Goal: Task Accomplishment & Management: Use online tool/utility

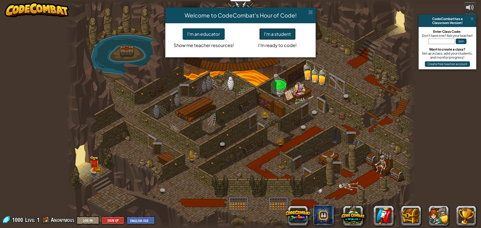
click at [284, 36] on button "I'm a student" at bounding box center [277, 34] width 36 height 12
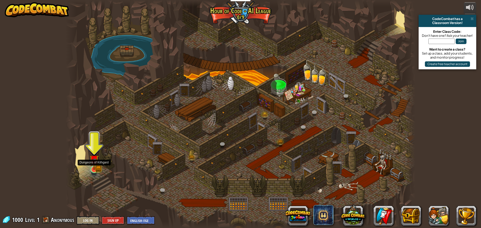
click at [98, 166] on img at bounding box center [93, 160] width 9 height 21
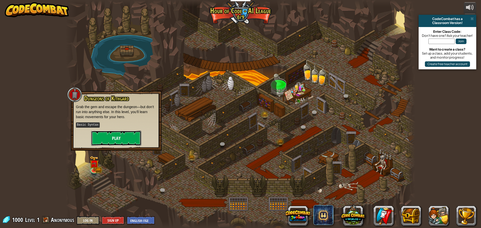
click at [130, 140] on button "Play" at bounding box center [116, 138] width 50 height 15
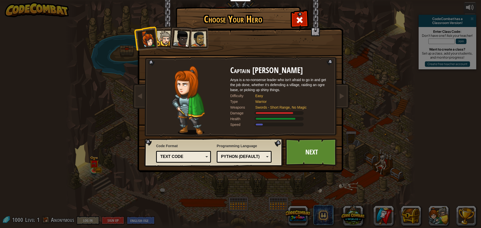
click at [252, 157] on div "Python (Default)" at bounding box center [242, 157] width 43 height 6
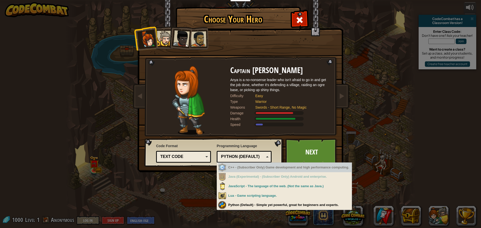
click at [252, 156] on div "Python (Default)" at bounding box center [242, 157] width 43 height 6
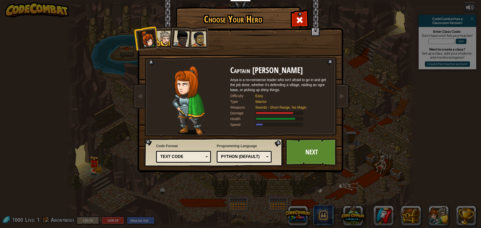
click at [198, 154] on div "Text code" at bounding box center [181, 157] width 43 height 6
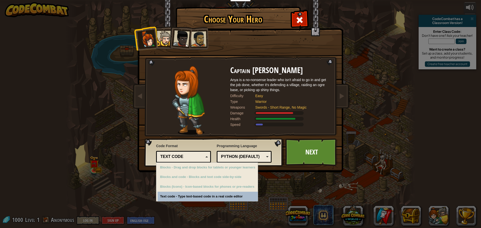
drag, startPoint x: 198, startPoint y: 155, endPoint x: 244, endPoint y: 155, distance: 45.8
click at [198, 155] on div "Text code" at bounding box center [181, 157] width 43 height 6
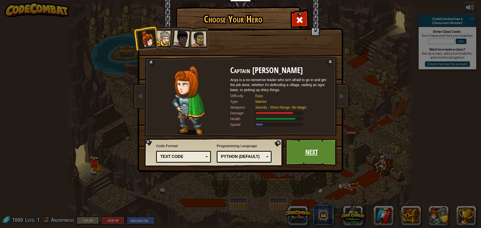
click at [310, 154] on link "Next" at bounding box center [311, 153] width 52 height 28
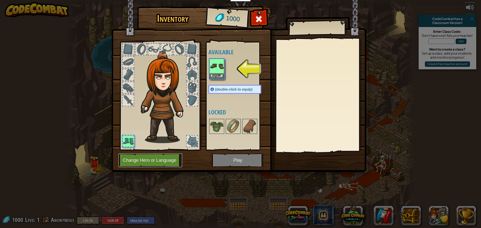
click at [149, 162] on button "Change Hero or Language" at bounding box center [151, 161] width 64 height 14
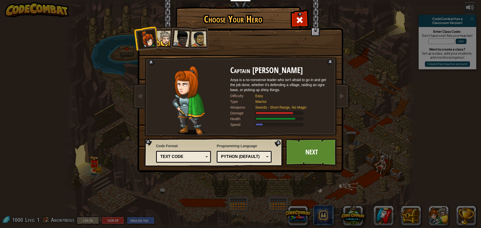
click at [163, 37] on div at bounding box center [164, 38] width 15 height 15
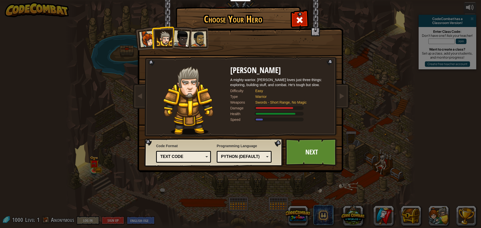
click at [153, 42] on li at bounding box center [163, 37] width 23 height 23
click at [150, 42] on div at bounding box center [147, 39] width 17 height 17
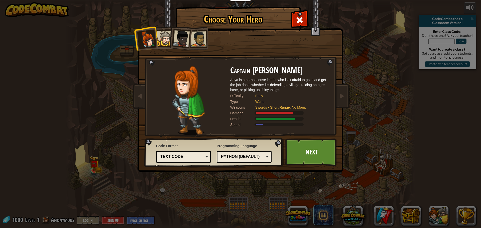
click at [172, 41] on li at bounding box center [180, 37] width 25 height 25
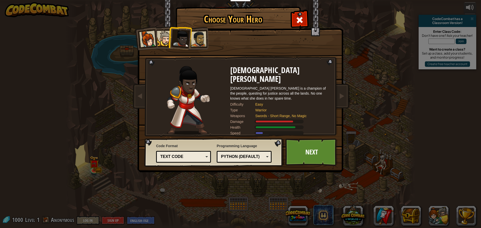
click at [189, 42] on div at bounding box center [181, 38] width 17 height 17
drag, startPoint x: 189, startPoint y: 42, endPoint x: 196, endPoint y: 42, distance: 7.3
click at [196, 27] on ol at bounding box center [240, 27] width 207 height 0
click at [196, 42] on div at bounding box center [199, 39] width 16 height 16
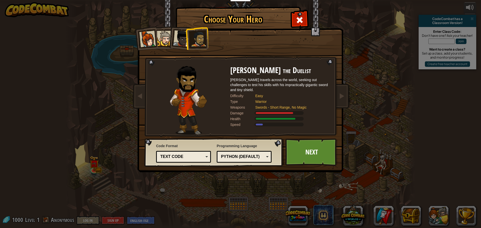
click at [168, 39] on div at bounding box center [164, 38] width 15 height 15
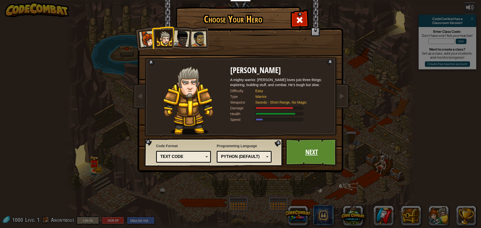
click at [317, 155] on link "Next" at bounding box center [311, 153] width 52 height 28
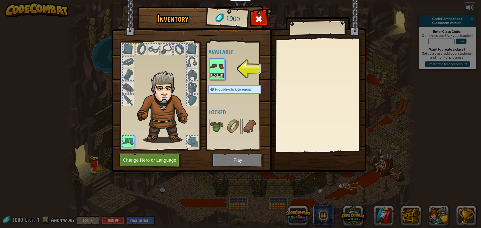
click at [217, 73] on img at bounding box center [217, 66] width 14 height 14
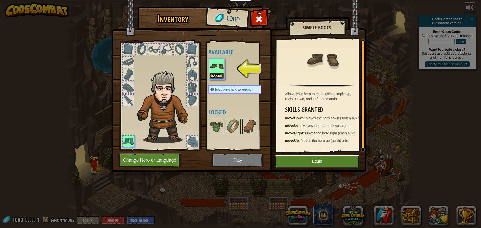
click at [294, 162] on button "Equip" at bounding box center [317, 161] width 85 height 13
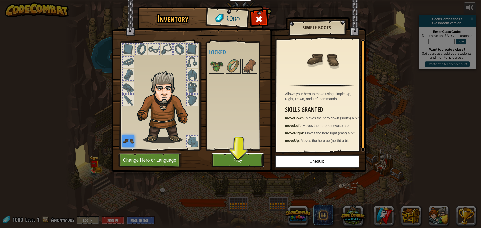
click at [244, 156] on button "Play" at bounding box center [238, 161] width 52 height 14
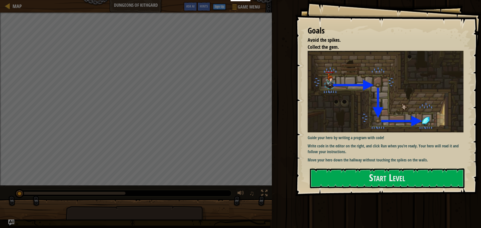
click at [376, 94] on img at bounding box center [388, 92] width 160 height 82
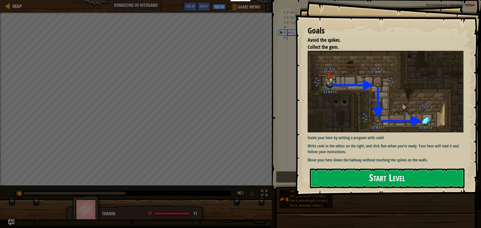
click at [391, 175] on button "Start Level" at bounding box center [387, 179] width 155 height 20
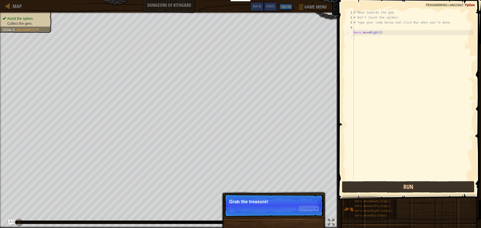
drag, startPoint x: 360, startPoint y: 178, endPoint x: 389, endPoint y: 191, distance: 32.3
click at [372, 185] on div "1 2 3 4 5 6 # Move towards the gem. # Don’t touch the spikes! # Type your code …" at bounding box center [409, 110] width 144 height 215
click at [389, 190] on button "Run" at bounding box center [408, 187] width 133 height 12
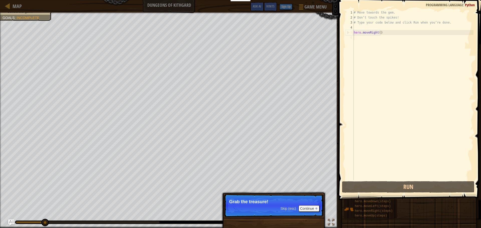
click at [292, 208] on span "Skip (esc)" at bounding box center [288, 209] width 16 height 4
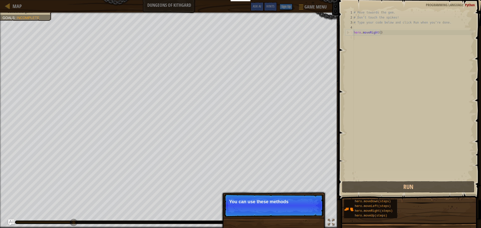
click at [292, 209] on p "Skip (esc) Continue You can use these methods" at bounding box center [273, 205] width 99 height 23
click at [294, 212] on div "Skip (esc) Continue" at bounding box center [299, 208] width 39 height 7
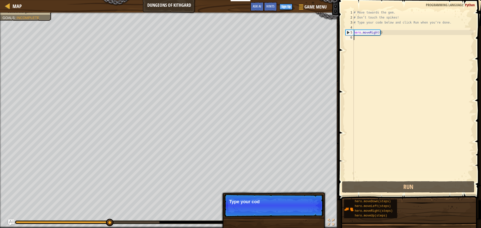
click at [300, 216] on p "Skip (esc) Continue Type your cod" at bounding box center [273, 205] width 99 height 23
click at [300, 217] on p "Skip (esc) Continue Type your code on t" at bounding box center [273, 205] width 99 height 23
click at [300, 217] on p "Skip (esc) Continue Type your code on the right" at bounding box center [273, 205] width 99 height 23
click at [299, 218] on div "Skip (esc) Continue Type your code on the right." at bounding box center [273, 231] width 104 height 74
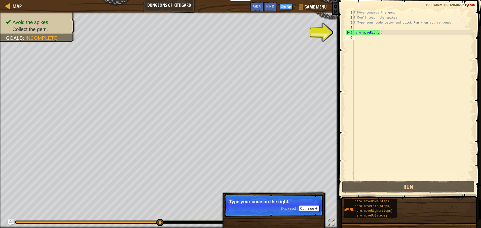
click at [378, 33] on div "# Move towards the gem. # Don’t touch the spikes! # Type your code below and cl…" at bounding box center [413, 100] width 121 height 180
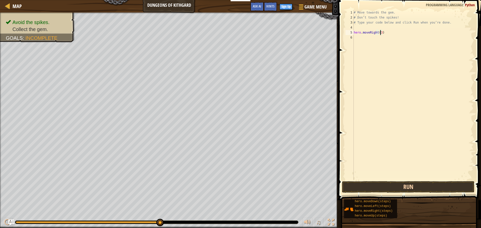
type textarea "hero.moveRight(3)"
click at [389, 188] on button "Run" at bounding box center [408, 187] width 133 height 12
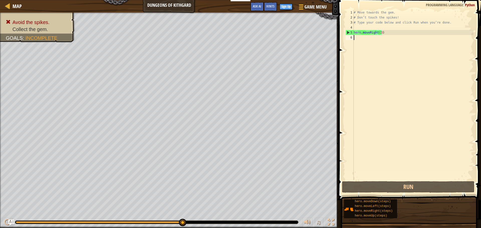
click at [369, 43] on div "# Move towards the gem. # Don’t touch the spikes! # Type your code below and cl…" at bounding box center [413, 100] width 121 height 180
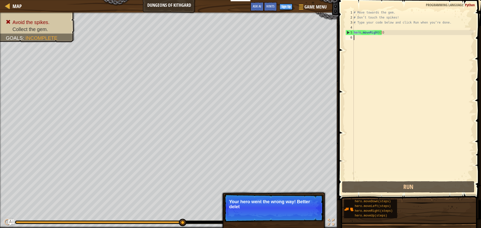
click at [380, 31] on div "# Move towards the gem. # Don’t touch the spikes! # Type your code below and cl…" at bounding box center [413, 100] width 121 height 180
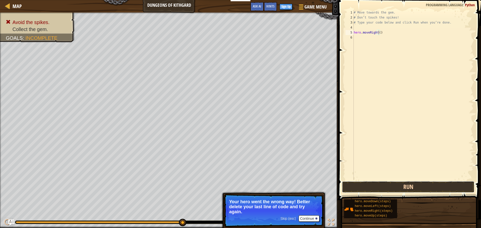
click at [414, 186] on button "Run" at bounding box center [408, 187] width 133 height 12
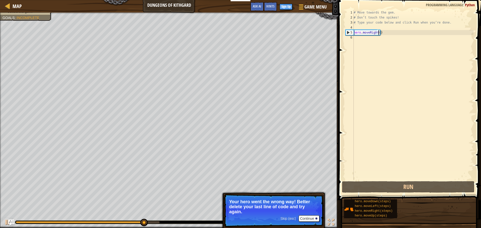
scroll to position [2, 2]
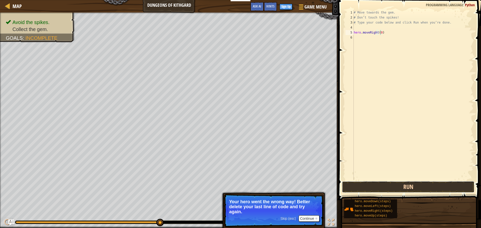
click at [410, 183] on button "Run" at bounding box center [408, 187] width 133 height 12
click at [387, 189] on button "Run" at bounding box center [408, 187] width 133 height 12
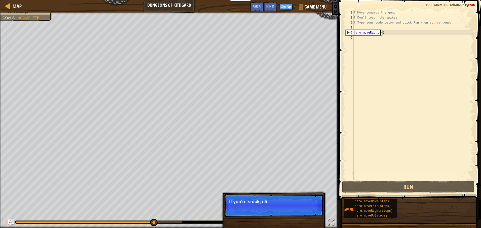
type textarea "hero.moveRight()"
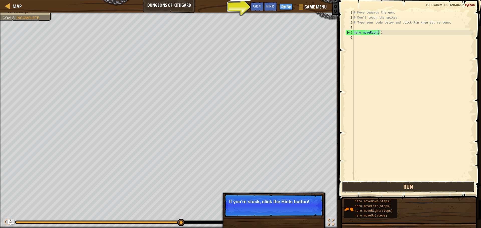
click at [386, 189] on button "Run" at bounding box center [408, 187] width 133 height 12
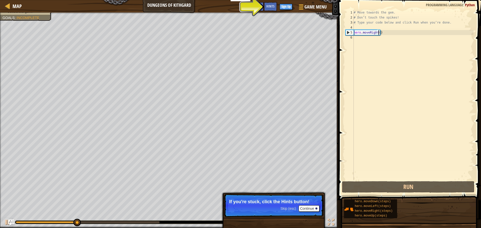
click at [358, 40] on div "# Move towards the gem. # Don’t touch the spikes! # Type your code below and cl…" at bounding box center [413, 100] width 121 height 180
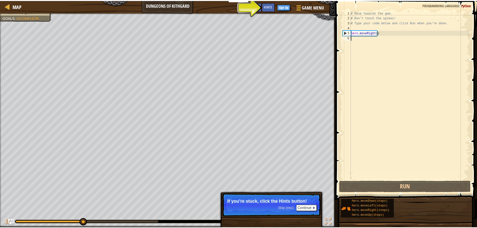
scroll to position [2, 0]
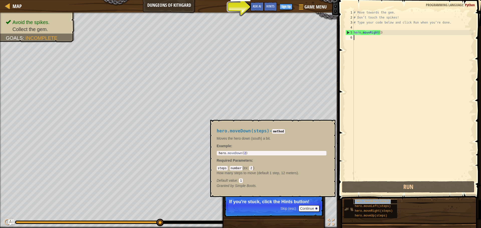
click at [373, 202] on span "hero.moveDown(steps)" at bounding box center [373, 202] width 36 height 4
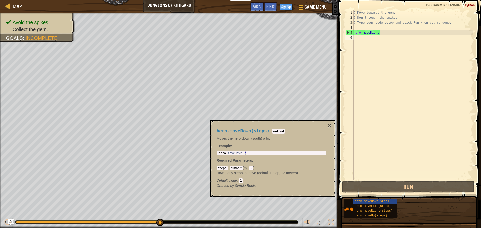
click at [333, 122] on div "hero.moveDown(steps) - method Moves the hero down (south) a bit. Example : 1 he…" at bounding box center [272, 158] width 125 height 77
click at [331, 125] on button "×" at bounding box center [330, 125] width 4 height 7
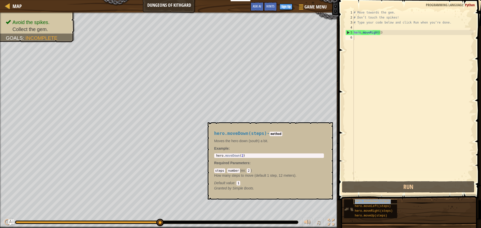
click at [379, 201] on span "hero.moveDown(steps)" at bounding box center [373, 202] width 36 height 4
click at [358, 202] on span "hero.moveDown(steps)" at bounding box center [373, 202] width 36 height 4
click at [349, 209] on img at bounding box center [349, 210] width 10 height 10
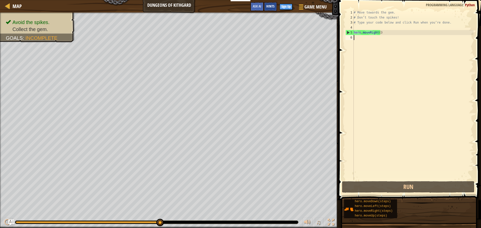
click at [273, 9] on div "Hints" at bounding box center [270, 6] width 13 height 9
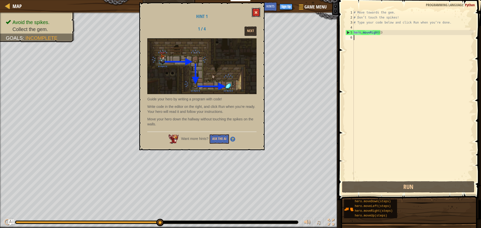
click at [255, 12] on span at bounding box center [256, 13] width 4 height 4
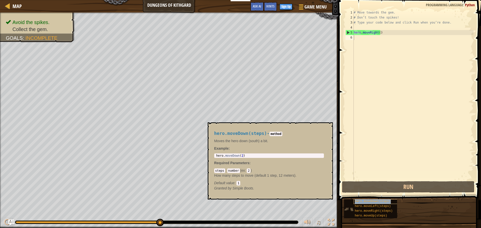
click at [363, 202] on span "hero.moveDown(steps)" at bounding box center [373, 202] width 36 height 4
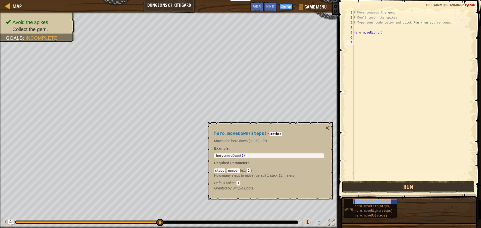
click at [375, 201] on span "hero.moveDown(steps)" at bounding box center [373, 202] width 36 height 4
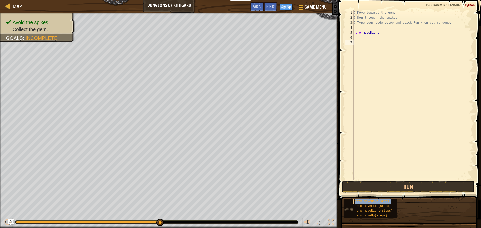
click at [375, 201] on span "hero.moveDown(steps)" at bounding box center [373, 202] width 36 height 4
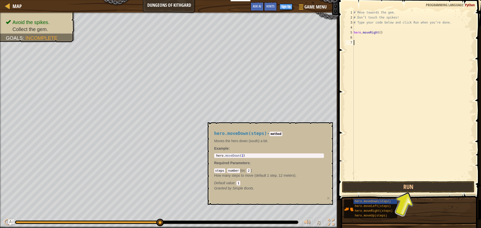
click at [379, 70] on div "# Move towards the gem. # Don’t touch the spikes! # Type your code below and cl…" at bounding box center [413, 100] width 121 height 180
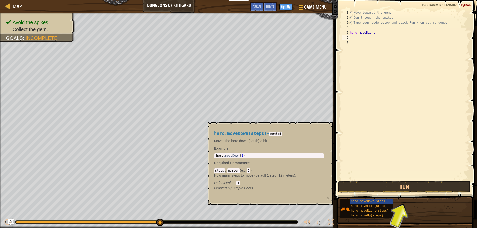
click at [359, 40] on div "# Move towards the gem. # Don’t touch the spikes! # Type your code below and cl…" at bounding box center [409, 100] width 121 height 180
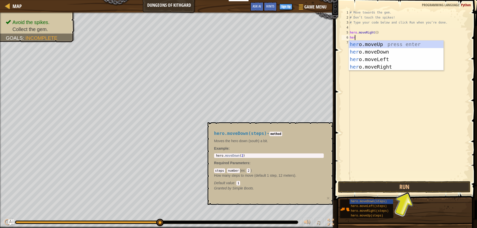
type textarea "hero"
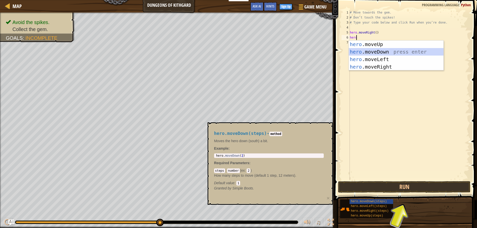
click at [367, 53] on div "hero .moveUp press enter hero .moveDown press enter hero .moveLeft press enter …" at bounding box center [396, 63] width 95 height 45
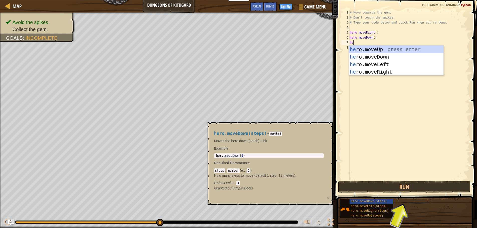
type textarea "hero"
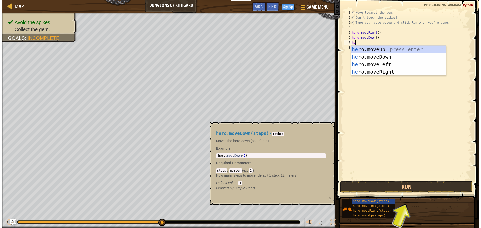
scroll to position [2, 0]
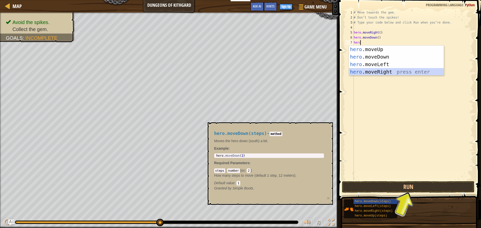
click at [383, 73] on div "hero .moveUp press enter hero .moveDown press enter hero .moveLeft press enter …" at bounding box center [396, 68] width 95 height 45
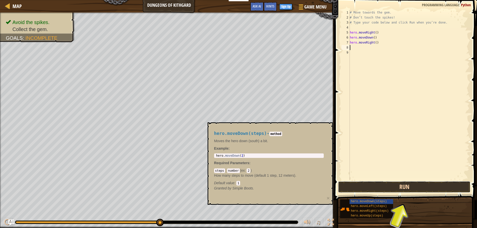
click at [408, 188] on button "Run" at bounding box center [404, 187] width 133 height 12
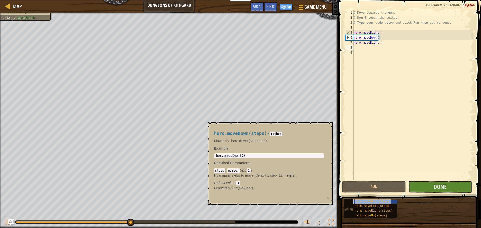
click at [373, 202] on span "hero.moveDown(steps)" at bounding box center [373, 202] width 36 height 4
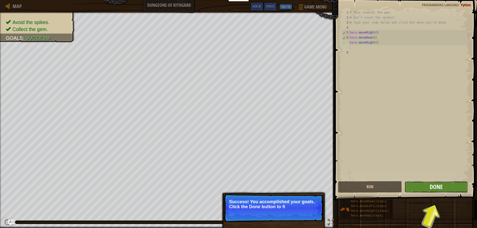
click at [438, 186] on span "Done" at bounding box center [436, 187] width 13 height 8
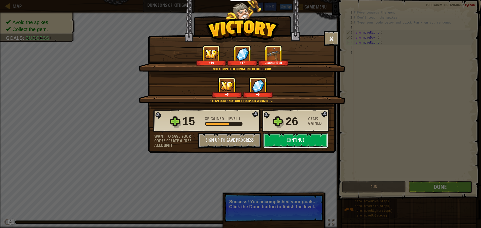
click at [288, 143] on button "Continue" at bounding box center [295, 140] width 65 height 15
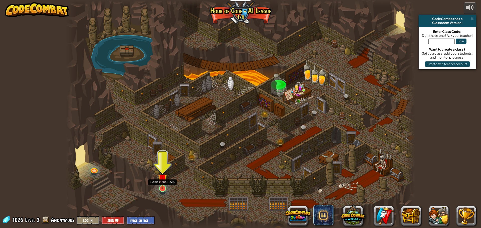
click at [163, 185] on img at bounding box center [162, 178] width 9 height 21
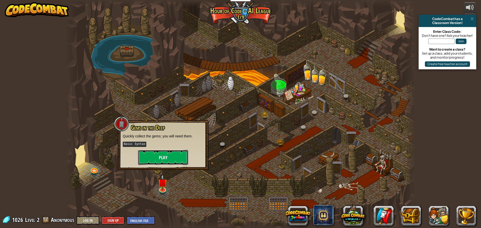
click at [176, 157] on button "Play" at bounding box center [163, 157] width 50 height 15
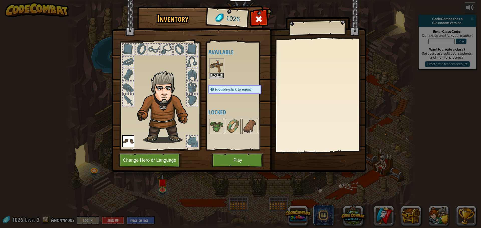
click at [212, 73] on img at bounding box center [217, 66] width 14 height 14
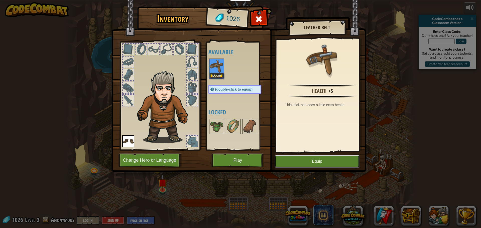
click at [315, 158] on button "Equip" at bounding box center [317, 161] width 85 height 13
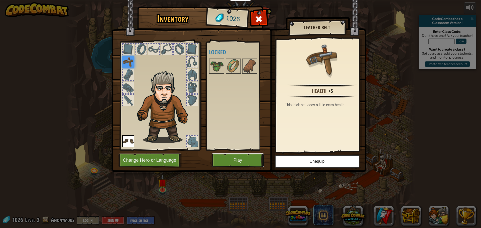
click at [241, 158] on button "Play" at bounding box center [238, 161] width 52 height 14
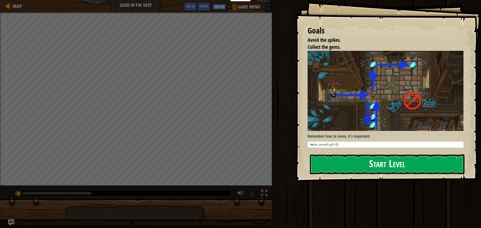
click at [359, 171] on button "Start Level" at bounding box center [387, 165] width 155 height 20
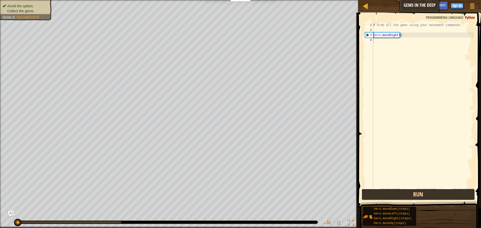
click at [395, 193] on button "Run" at bounding box center [418, 195] width 113 height 12
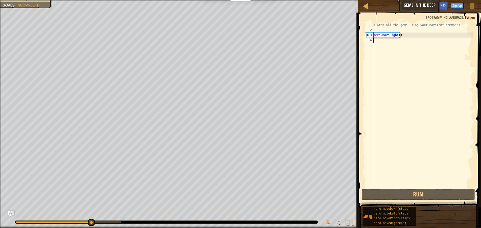
click at [390, 51] on div "# Grab all the gems using your movement commands. hero . moveRight ( )" at bounding box center [422, 110] width 101 height 175
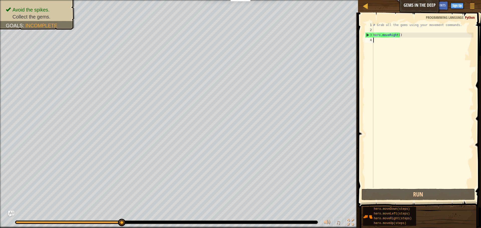
type textarea "h"
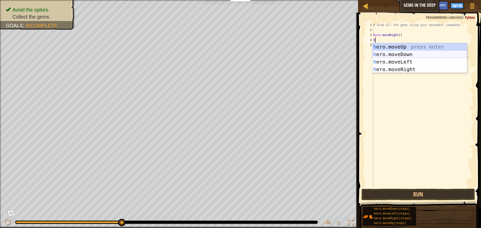
click at [413, 54] on div "h ero.moveUp press enter h ero.moveDown press enter h ero.moveLeft press enter …" at bounding box center [419, 65] width 95 height 45
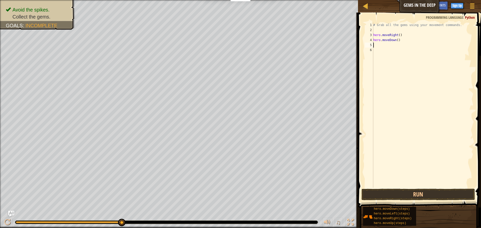
type textarea "h"
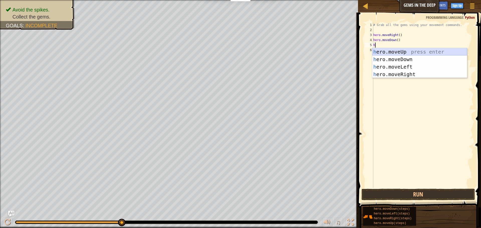
click at [405, 52] on div "h ero.moveUp press enter h ero.moveDown press enter h ero.moveLeft press enter …" at bounding box center [419, 70] width 95 height 45
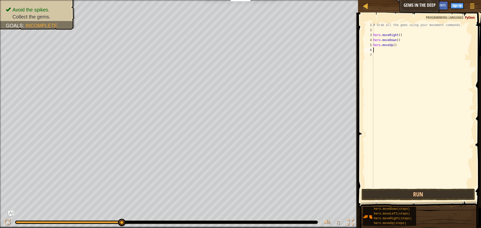
type textarea "h"
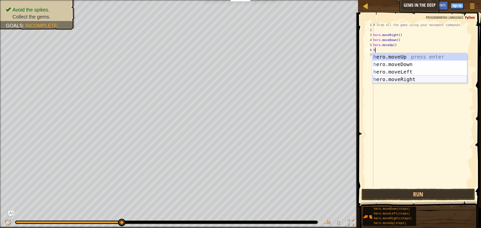
click at [408, 78] on div "h ero.moveUp press enter h ero.moveDown press enter h ero.moveLeft press enter …" at bounding box center [419, 75] width 95 height 45
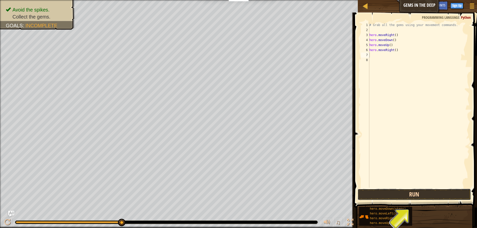
click at [419, 195] on button "Run" at bounding box center [414, 195] width 113 height 12
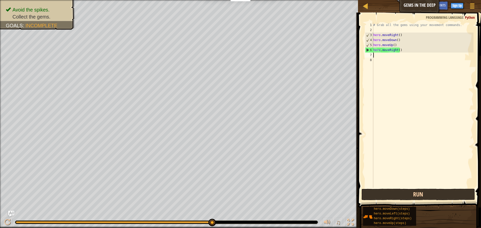
type textarea "h"
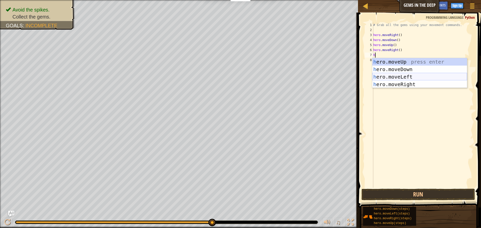
click at [398, 77] on div "h ero.moveUp press enter h ero.moveDown press enter h ero.moveLeft press enter …" at bounding box center [419, 80] width 95 height 45
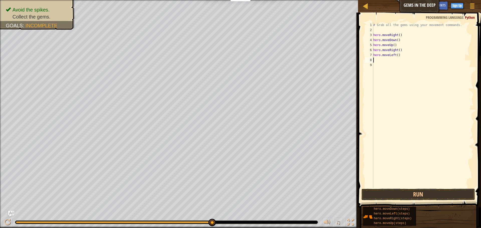
type textarea "h"
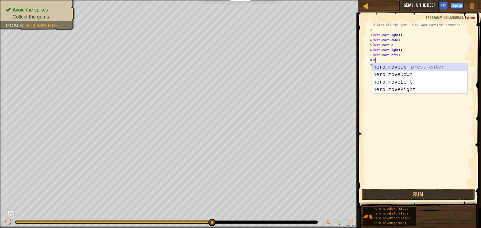
click at [399, 67] on div "h ero.moveUp press enter h ero.moveDown press enter h ero.moveLeft press enter …" at bounding box center [419, 85] width 95 height 45
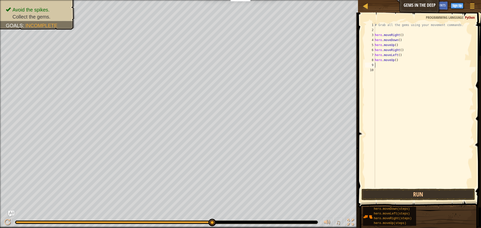
type textarea "h"
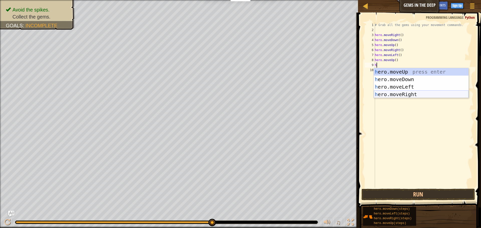
click at [412, 92] on div "h ero.moveUp press enter h ero.moveDown press enter h ero.moveLeft press enter …" at bounding box center [421, 90] width 95 height 45
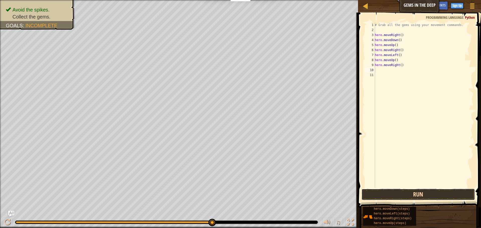
click at [424, 197] on button "Run" at bounding box center [418, 195] width 113 height 12
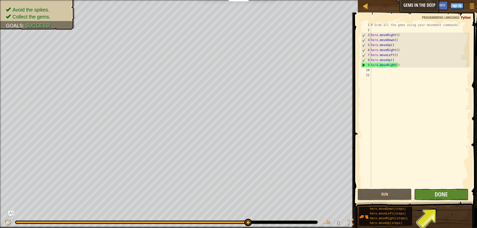
click at [445, 190] on button "Done" at bounding box center [441, 195] width 54 height 12
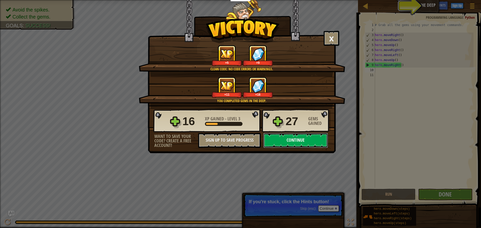
click at [292, 139] on button "Continue" at bounding box center [295, 140] width 65 height 15
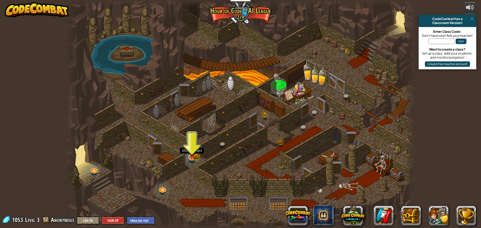
click at [192, 155] on img at bounding box center [191, 147] width 9 height 21
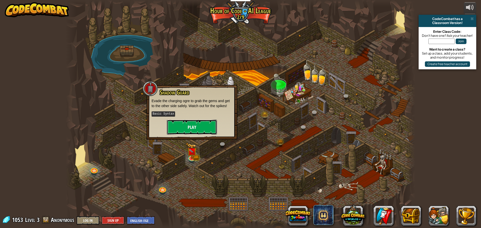
click at [191, 125] on button "Play" at bounding box center [192, 127] width 50 height 15
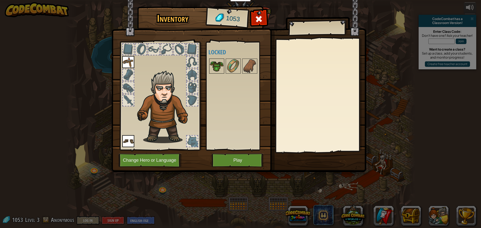
click at [216, 65] on img at bounding box center [217, 66] width 14 height 14
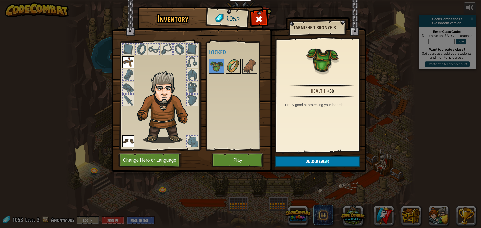
click at [229, 64] on img at bounding box center [233, 66] width 14 height 14
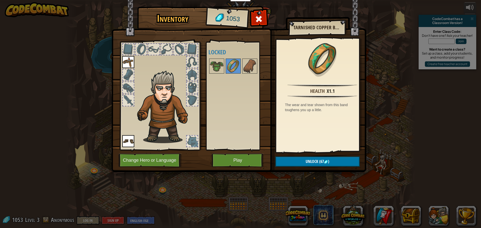
drag, startPoint x: 217, startPoint y: 63, endPoint x: 274, endPoint y: 90, distance: 63.1
click at [217, 64] on img at bounding box center [217, 66] width 14 height 14
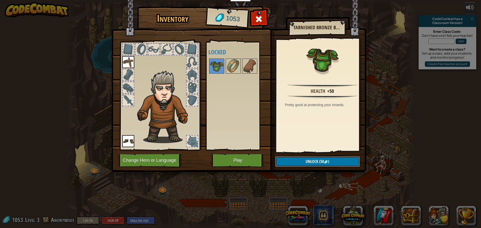
click at [299, 159] on button "Unlock (50 )" at bounding box center [317, 162] width 84 height 10
click at [231, 68] on img at bounding box center [233, 66] width 14 height 14
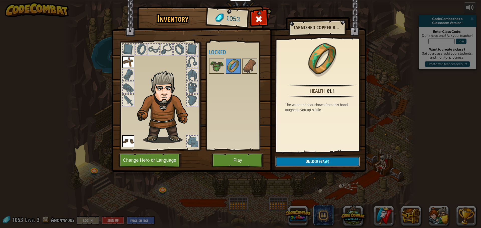
drag, startPoint x: 312, startPoint y: 160, endPoint x: 310, endPoint y: 154, distance: 6.1
click at [311, 156] on div "Inventory 1053 Available Equip Equip (double-click to equip) Locked Tarnished C…" at bounding box center [240, 90] width 255 height 165
click at [311, 158] on button "Unlock (67 )" at bounding box center [317, 162] width 84 height 10
click at [242, 61] on div at bounding box center [249, 66] width 15 height 15
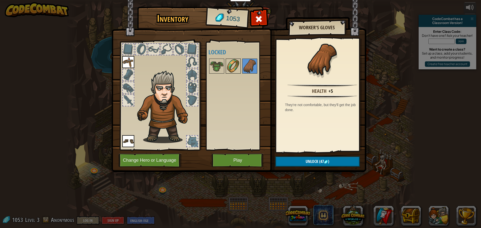
click at [238, 61] on img at bounding box center [233, 66] width 14 height 14
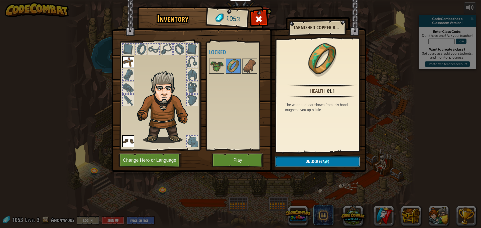
click at [322, 164] on span "(67" at bounding box center [321, 162] width 6 height 6
click at [322, 164] on button "Confirm" at bounding box center [317, 162] width 84 height 10
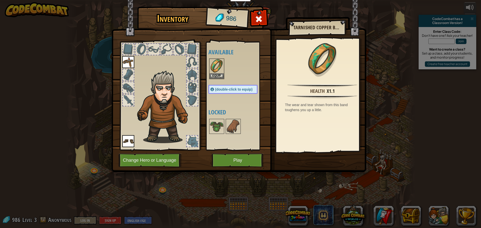
click at [322, 164] on img at bounding box center [238, 81] width 255 height 182
click at [219, 75] on button "Equip" at bounding box center [217, 75] width 14 height 5
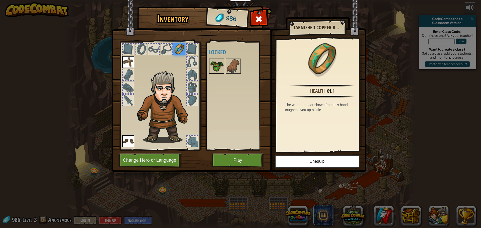
click at [218, 69] on img at bounding box center [217, 66] width 14 height 14
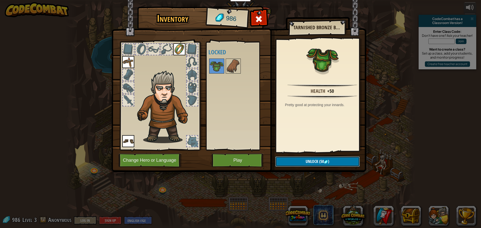
click at [315, 163] on span "Unlock" at bounding box center [312, 162] width 13 height 6
click at [315, 163] on button "Unlock (50 )" at bounding box center [317, 162] width 84 height 10
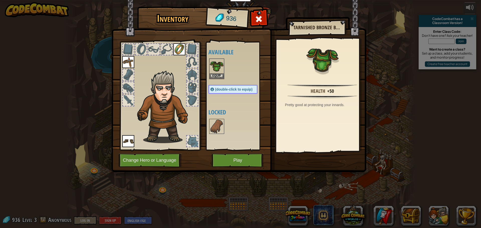
click at [315, 163] on img at bounding box center [238, 81] width 255 height 182
click at [215, 75] on button "Equip" at bounding box center [217, 75] width 14 height 5
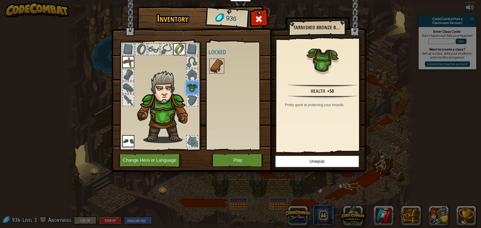
click at [218, 67] on img at bounding box center [217, 66] width 14 height 14
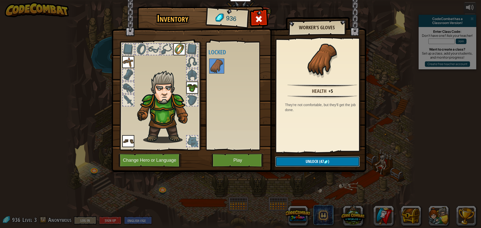
click at [323, 162] on span "(47" at bounding box center [321, 162] width 6 height 6
click at [323, 162] on button "Confirm" at bounding box center [317, 162] width 84 height 10
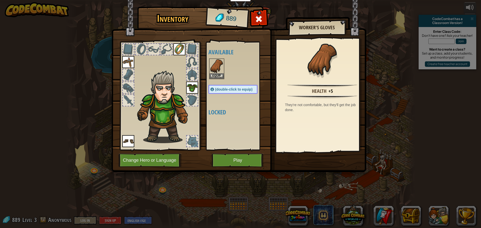
click at [323, 162] on img at bounding box center [238, 81] width 255 height 182
click at [221, 75] on button "Equip" at bounding box center [217, 75] width 14 height 5
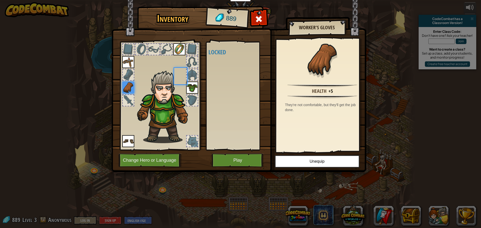
click at [220, 76] on div "Available Equip Equip Equip Equip Equip (double-click to equip) Locked" at bounding box center [237, 96] width 59 height 104
drag, startPoint x: 248, startPoint y: 162, endPoint x: 249, endPoint y: 164, distance: 2.7
click at [248, 164] on button "Play" at bounding box center [238, 161] width 52 height 14
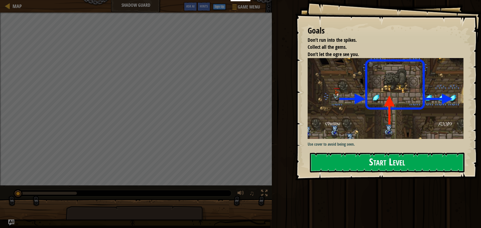
click at [351, 153] on button "Start Level" at bounding box center [387, 163] width 155 height 20
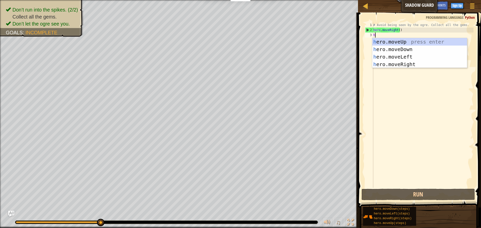
scroll to position [2, 0]
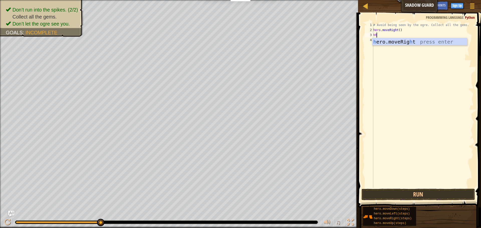
type textarea "h"
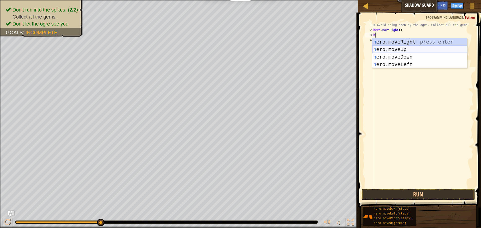
click at [391, 49] on div "h ero.moveRight press enter h ero.moveUp press enter h ero.moveDown press enter…" at bounding box center [419, 60] width 95 height 45
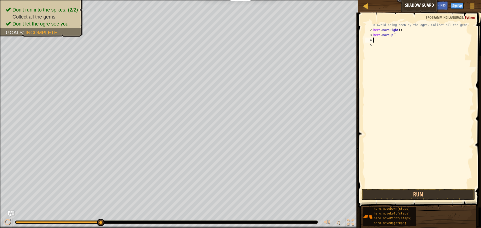
type textarea "h"
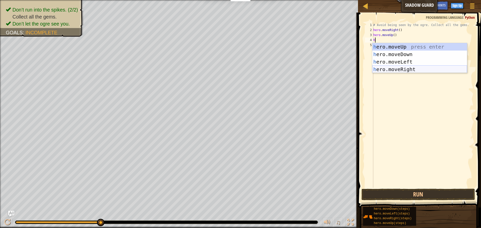
click at [383, 67] on div "h ero.moveUp press enter h ero.moveDown press enter h ero.moveLeft press enter …" at bounding box center [419, 65] width 95 height 45
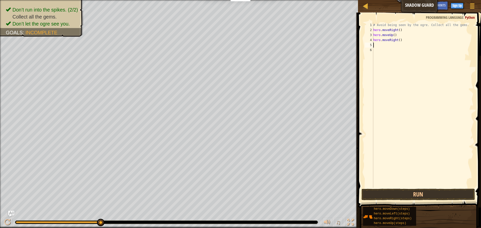
type textarea "h"
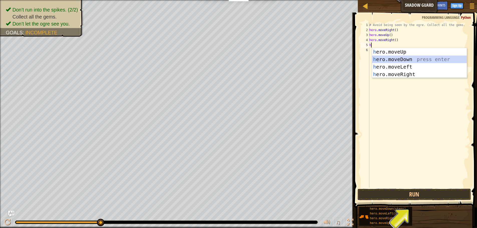
click at [386, 58] on div "h ero.moveUp press enter h ero.moveDown press enter h ero.moveLeft press enter …" at bounding box center [419, 70] width 95 height 45
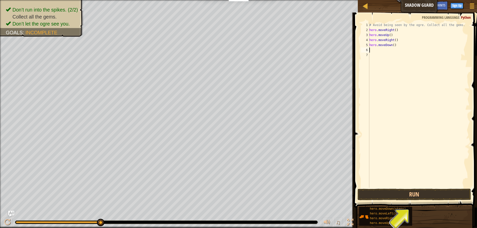
type textarea "h"
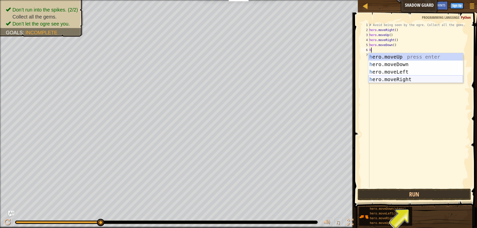
click at [394, 77] on div "h ero.moveUp press enter h ero.moveDown press enter h ero.moveLeft press enter …" at bounding box center [416, 75] width 95 height 45
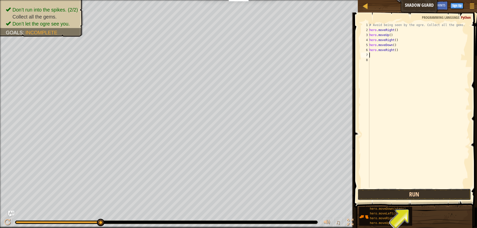
click at [399, 191] on button "Run" at bounding box center [414, 195] width 113 height 12
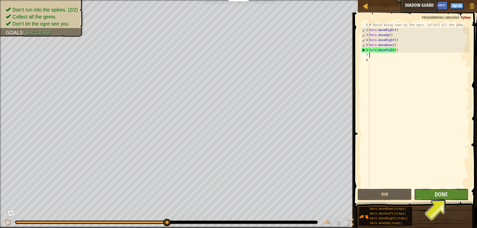
click at [424, 190] on button "Done" at bounding box center [441, 195] width 54 height 12
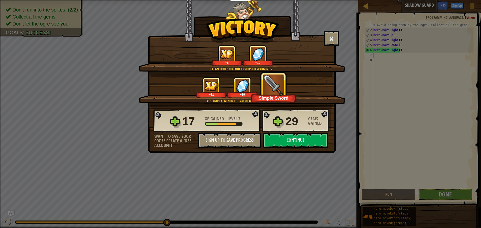
click at [291, 139] on button "Continue" at bounding box center [295, 140] width 65 height 15
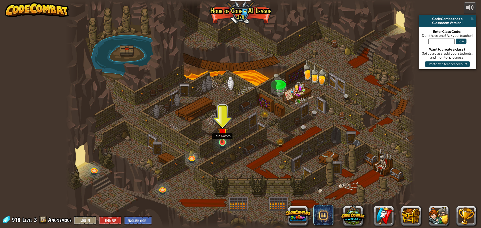
click at [221, 140] on img at bounding box center [222, 132] width 9 height 21
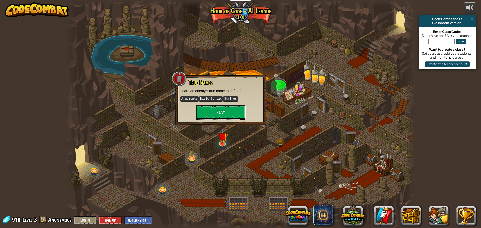
click at [221, 106] on button "Play" at bounding box center [221, 112] width 50 height 15
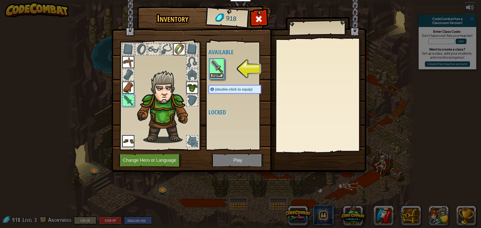
click at [217, 77] on button "Equip" at bounding box center [217, 75] width 14 height 5
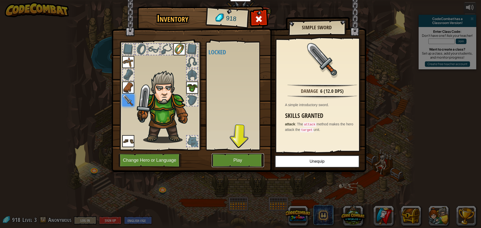
click at [228, 162] on button "Play" at bounding box center [238, 161] width 52 height 14
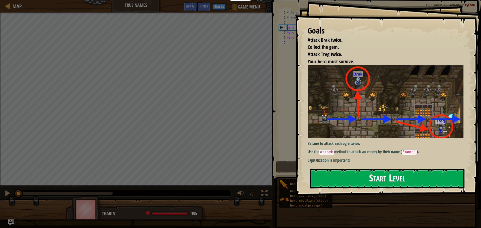
click at [342, 171] on button "Start Level" at bounding box center [387, 179] width 155 height 20
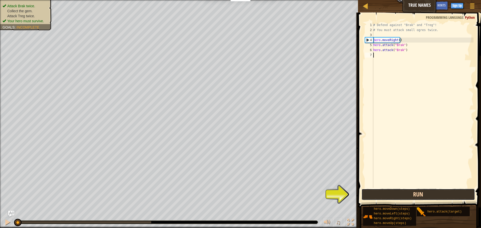
click at [412, 192] on button "Run" at bounding box center [418, 195] width 113 height 12
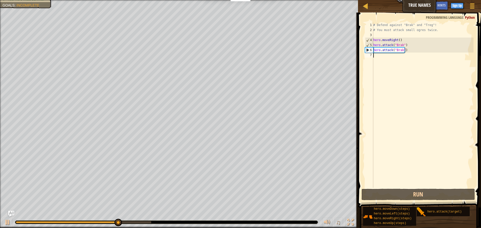
type textarea "h"
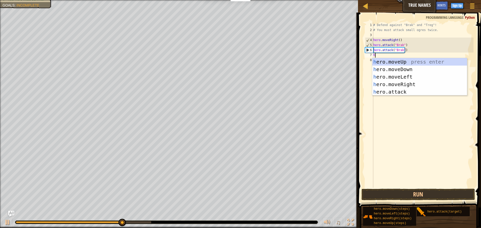
scroll to position [2, 0]
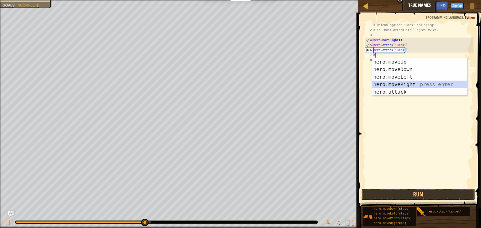
click at [416, 84] on div "h ero.moveUp press enter h ero.moveDown press enter h ero.moveLeft press enter …" at bounding box center [419, 84] width 95 height 53
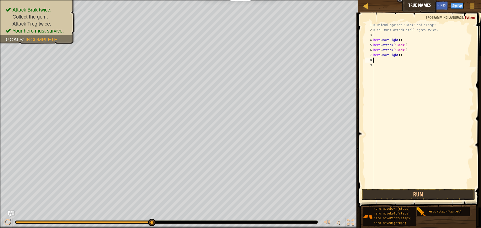
type textarea "h"
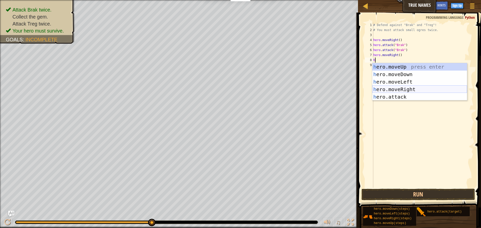
click at [410, 90] on div "h ero.moveUp press enter h ero.moveDown press enter h ero.moveLeft press enter …" at bounding box center [419, 89] width 95 height 53
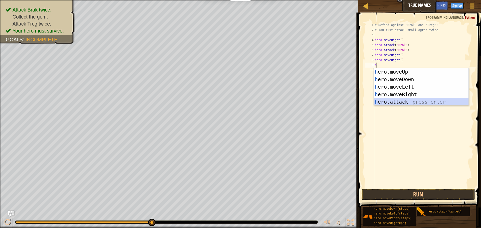
click at [402, 100] on div "h ero.moveUp press enter h ero.moveDown press enter h ero.moveLeft press enter …" at bounding box center [421, 94] width 95 height 53
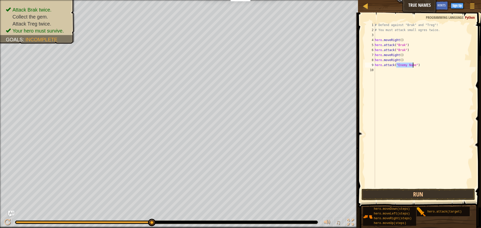
type textarea "hero.attack("h")"
click at [397, 71] on div "# Defend against "Brak" and "Treg"! # You must attack small ogres twice. hero .…" at bounding box center [424, 110] width 100 height 175
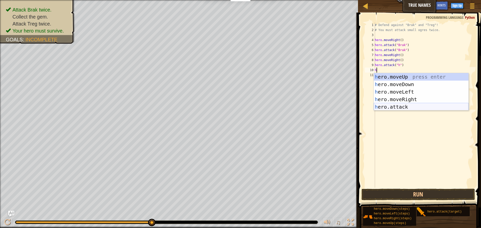
click at [405, 104] on div "h ero.moveUp press enter h ero.moveDown press enter h ero.moveLeft press enter …" at bounding box center [421, 99] width 95 height 53
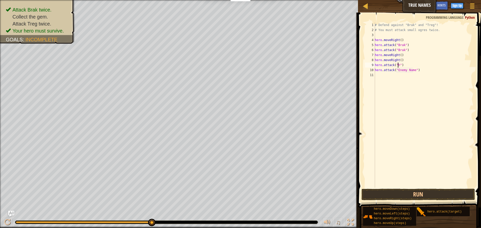
click at [398, 65] on div "# Defend against "Brak" and "Treg"! # You must attack small ogres twice. hero .…" at bounding box center [424, 110] width 100 height 175
click at [385, 67] on div "# Defend against "Brak" and "Treg"! # You must attack small ogres twice. hero .…" at bounding box center [424, 110] width 100 height 175
type textarea """
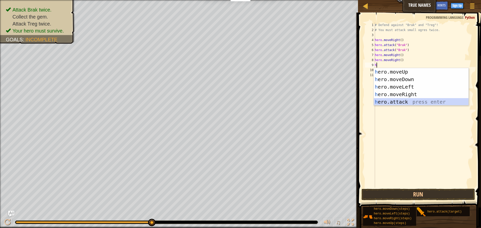
click at [387, 100] on div "h ero.moveUp press enter h ero.moveDown press enter h ero.moveLeft press enter …" at bounding box center [421, 94] width 95 height 53
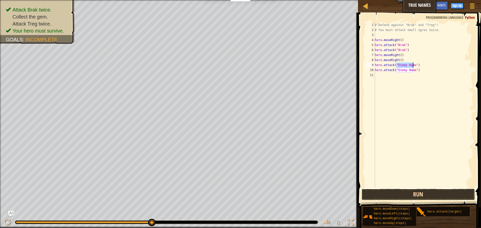
click at [420, 195] on button "Run" at bounding box center [418, 195] width 113 height 12
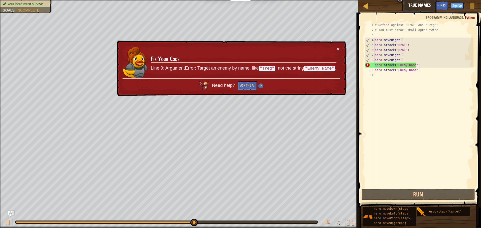
click at [340, 50] on div "× Fix Your Code Line 9: ArgumentError: Target an enemy by name, like "Treg" , n…" at bounding box center [231, 69] width 231 height 56
click at [337, 49] on button "×" at bounding box center [338, 48] width 3 height 5
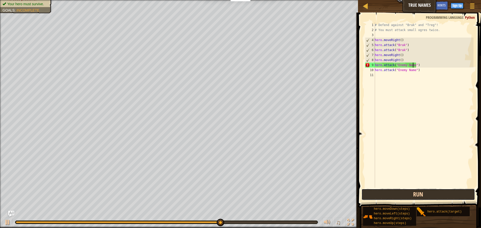
click at [416, 193] on button "Run" at bounding box center [418, 195] width 113 height 12
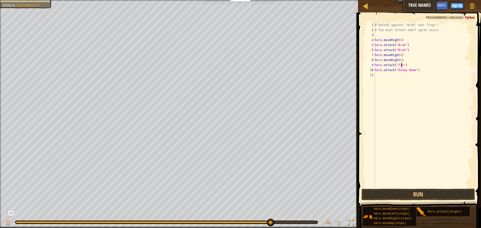
scroll to position [2, 2]
click at [411, 69] on div "# Defend against "Brak" and "Treg"! # You must attack small ogres twice. hero .…" at bounding box center [424, 110] width 100 height 175
click at [413, 70] on div "# Defend against "Brak" and "Treg"! # You must attack small ogres twice. hero .…" at bounding box center [424, 110] width 100 height 175
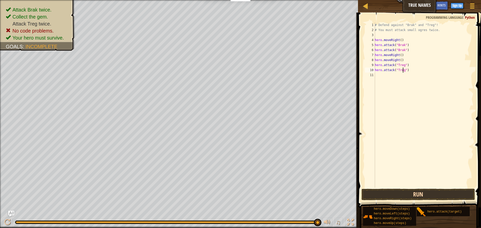
type textarea "hero.attack("Treg")"
click at [400, 196] on button "Run" at bounding box center [418, 195] width 113 height 12
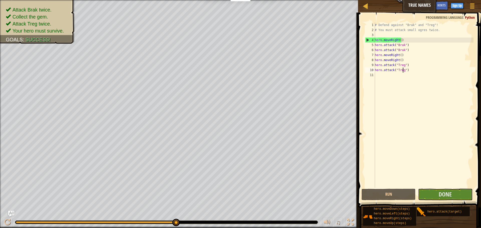
click at [382, 78] on div "# Defend against "Brak" and "Treg"! # You must attack small ogres twice. hero .…" at bounding box center [424, 110] width 100 height 175
type textarea "h"
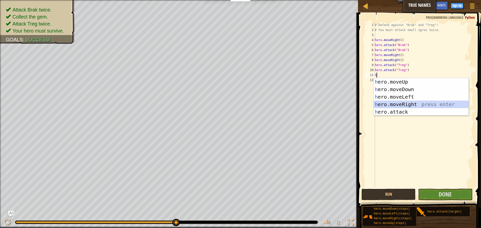
drag, startPoint x: 402, startPoint y: 103, endPoint x: 392, endPoint y: 171, distance: 68.7
click at [402, 103] on div "h ero.moveUp press enter h ero.moveDown press enter h ero.moveLeft press enter …" at bounding box center [421, 104] width 95 height 53
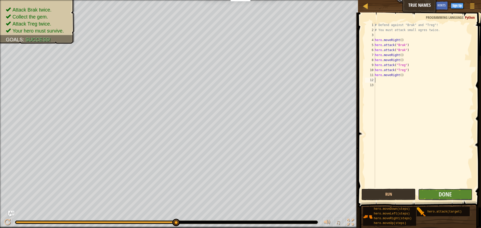
click at [440, 198] on button "Done" at bounding box center [445, 195] width 54 height 12
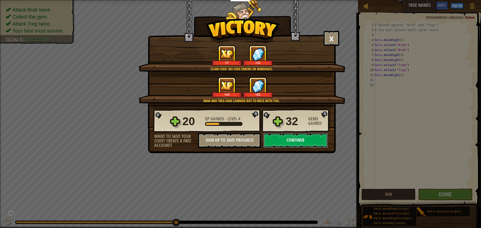
click at [305, 142] on button "Continue" at bounding box center [295, 140] width 65 height 15
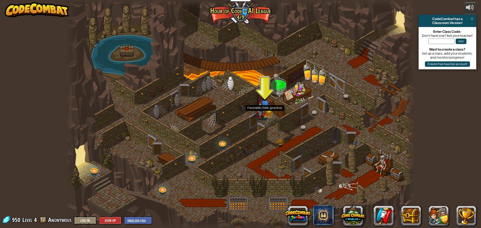
click at [262, 110] on img at bounding box center [260, 111] width 9 height 18
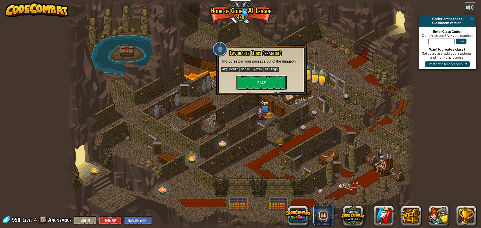
click at [263, 80] on button "Play" at bounding box center [262, 82] width 50 height 15
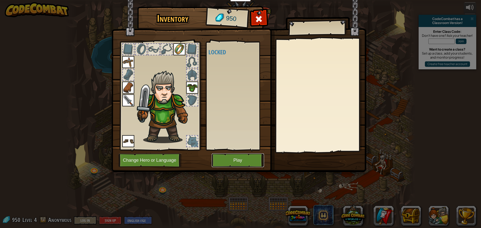
click at [228, 162] on button "Play" at bounding box center [238, 161] width 52 height 14
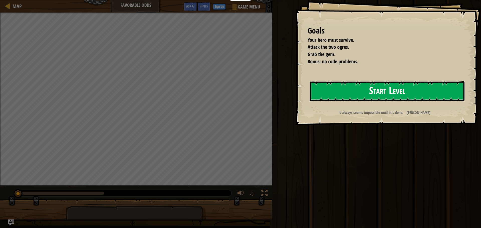
click at [330, 89] on button "Start Level" at bounding box center [387, 91] width 155 height 20
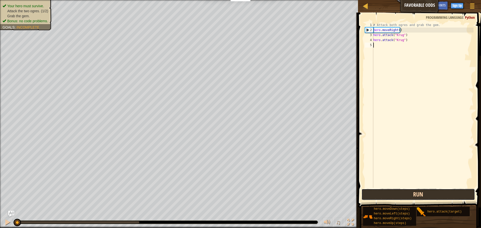
click at [385, 196] on button "Run" at bounding box center [418, 195] width 113 height 12
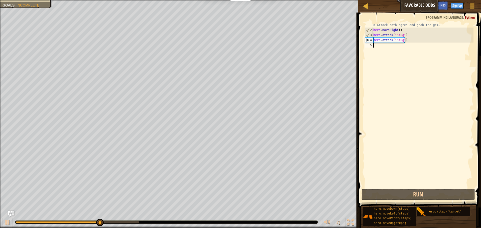
type textarea "h"
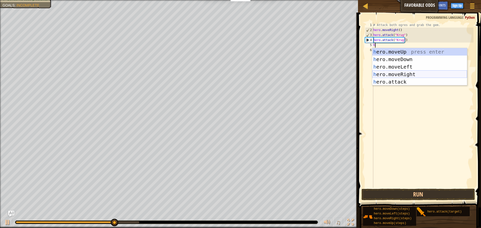
click at [415, 73] on div "h ero.moveUp press enter h ero.moveDown press enter h ero.moveLeft press enter …" at bounding box center [419, 74] width 95 height 53
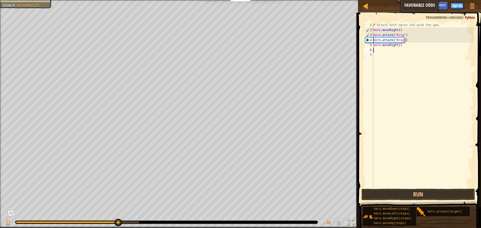
type textarea "h"
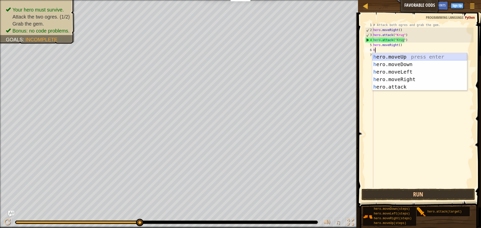
click at [412, 57] on div "h ero.moveUp press enter h ero.moveDown press enter h ero.moveLeft press enter …" at bounding box center [419, 79] width 95 height 53
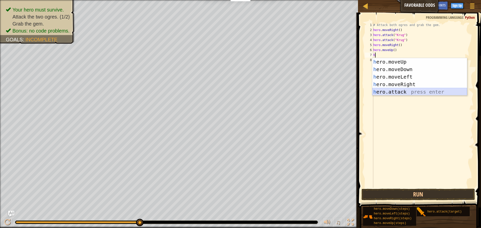
click at [404, 92] on div "h ero.moveUp press enter h ero.moveDown press enter h ero.moveLeft press enter …" at bounding box center [419, 84] width 95 height 53
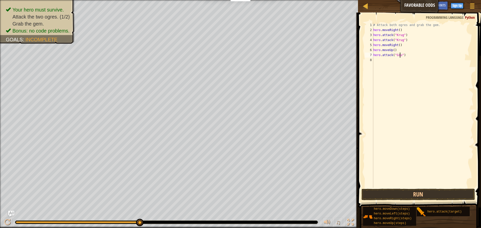
scroll to position [2, 2]
type textarea "hero.attack("Grump")"
click at [383, 67] on div "# Attack both ogres and grab the gem. hero . moveRight ( ) hero . attack ( "[PE…" at bounding box center [422, 110] width 101 height 175
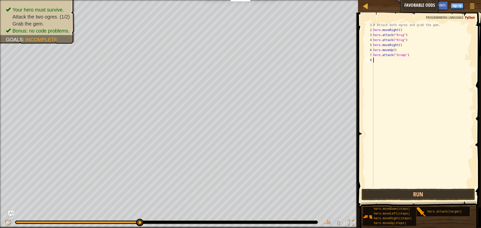
type textarea "h"
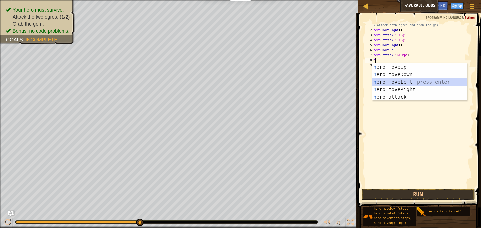
click at [394, 81] on div "h ero.moveUp press enter h ero.moveDown press enter h ero.moveLeft press enter …" at bounding box center [419, 89] width 95 height 53
type textarea "h"
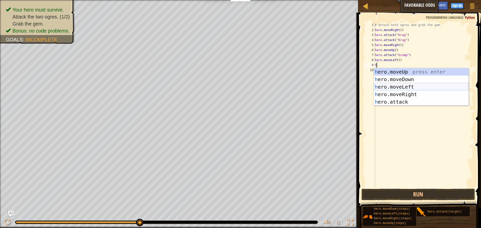
click at [395, 85] on div "h ero.moveUp press enter h ero.moveDown press enter h ero.moveLeft press enter …" at bounding box center [421, 94] width 95 height 53
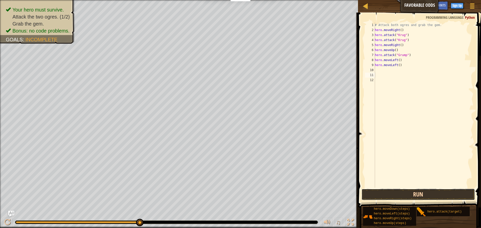
click at [405, 195] on button "Run" at bounding box center [418, 195] width 113 height 12
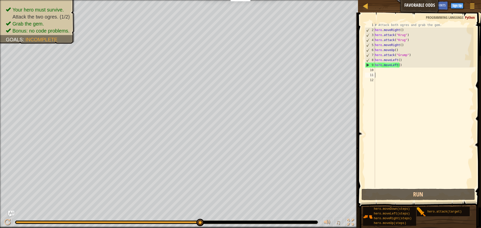
click at [404, 61] on div "# Attack both ogres and grab the gem. hero . moveRight ( ) hero . attack ( "[PE…" at bounding box center [424, 110] width 100 height 175
type textarea "hero.moveLeft()"
click at [405, 69] on div "# Attack both ogres and grab the gem. hero . moveRight ( ) hero . attack ( "[PE…" at bounding box center [424, 110] width 100 height 175
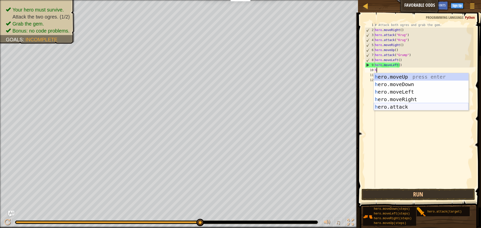
click at [400, 105] on div "h ero.moveUp press enter h ero.moveDown press enter h ero.moveLeft press enter …" at bounding box center [421, 99] width 95 height 53
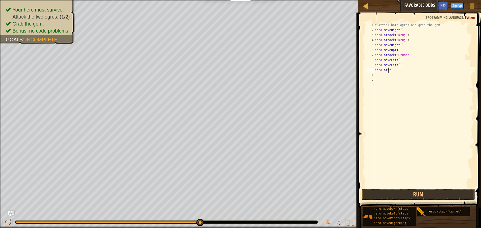
type textarea "hero.a")"
click at [407, 78] on div "# Attack both ogres and grab the gem. hero . moveRight ( ) hero . attack ( "[PE…" at bounding box center [424, 110] width 100 height 175
click at [403, 71] on div "# Attack both ogres and grab the gem. hero . moveRight ( ) hero . attack ( "[PE…" at bounding box center [424, 110] width 100 height 175
type textarea "h"
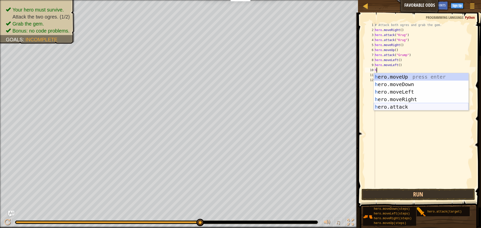
click at [398, 106] on div "h ero.moveUp press enter h ero.moveDown press enter h ero.moveLeft press enter …" at bounding box center [421, 99] width 95 height 53
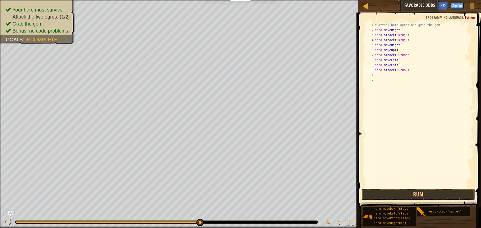
scroll to position [2, 3]
type textarea "hero.attack("Grump")"
click at [402, 190] on button "Run" at bounding box center [418, 195] width 113 height 12
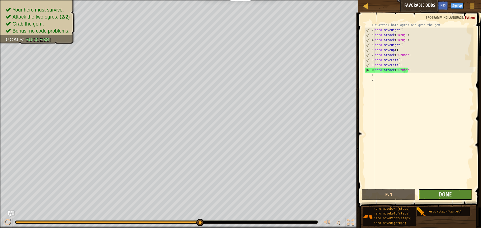
click at [428, 191] on button "Done" at bounding box center [445, 195] width 54 height 12
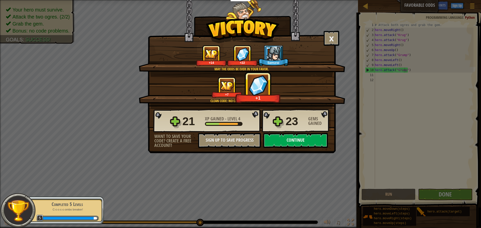
click at [299, 144] on button "Continue" at bounding box center [295, 140] width 65 height 15
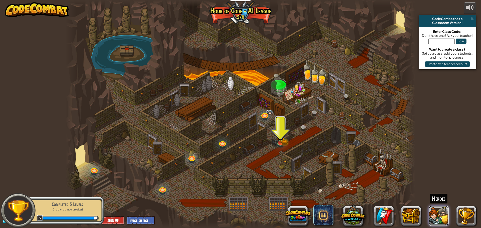
click at [437, 219] on button at bounding box center [439, 216] width 20 height 20
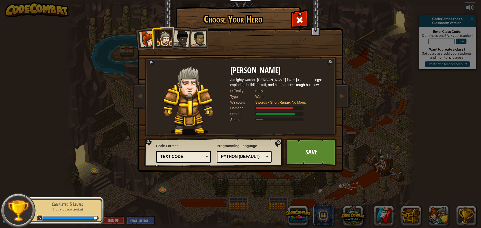
click at [415, 93] on div "Choose Your Hero 1033 Captain [PERSON_NAME] is a no-nonsense leader who isn't a…" at bounding box center [240, 114] width 481 height 228
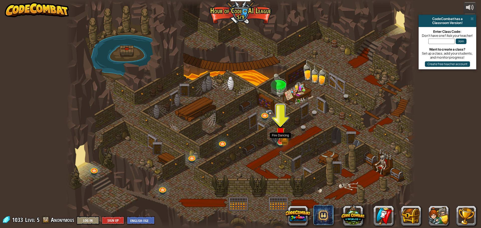
click at [285, 142] on img at bounding box center [280, 132] width 9 height 21
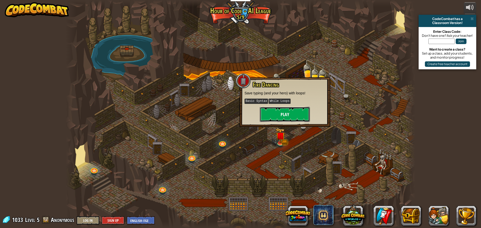
click at [288, 112] on button "Play" at bounding box center [285, 114] width 50 height 15
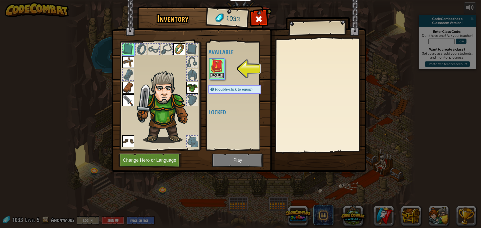
click at [219, 72] on img at bounding box center [217, 66] width 14 height 14
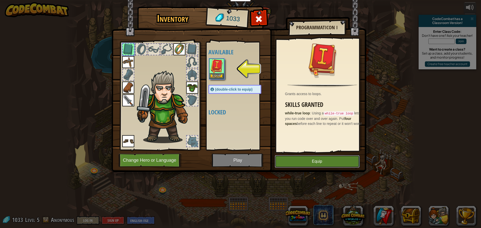
click at [314, 161] on button "Equip" at bounding box center [317, 161] width 85 height 13
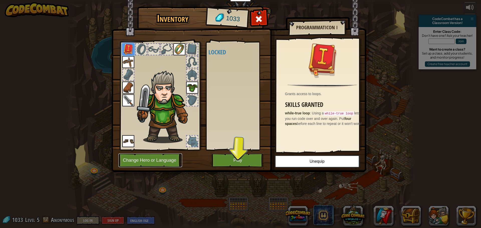
click at [157, 162] on button "Change Hero or Language" at bounding box center [151, 161] width 64 height 14
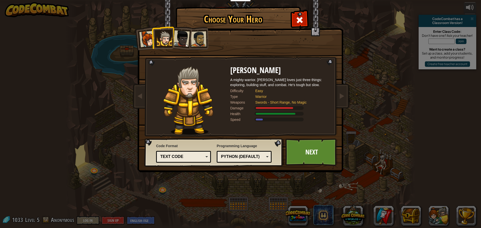
click at [202, 42] on div at bounding box center [199, 39] width 16 height 16
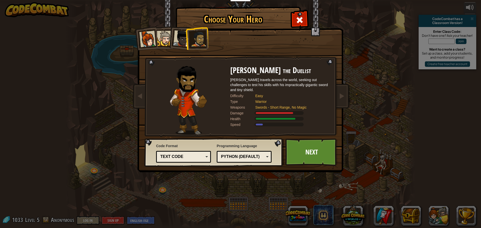
click at [185, 38] on div at bounding box center [181, 38] width 17 height 17
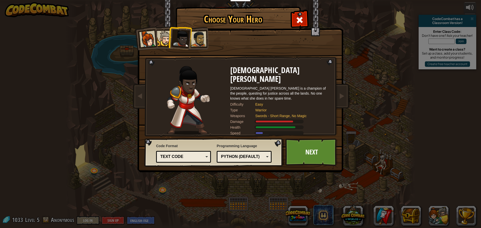
click at [164, 43] on div at bounding box center [164, 38] width 15 height 15
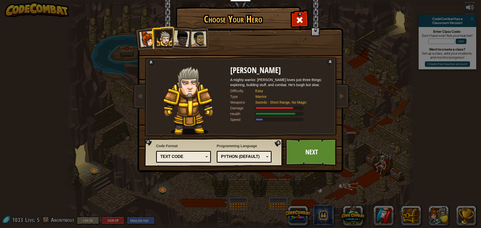
click at [185, 41] on div at bounding box center [181, 38] width 17 height 17
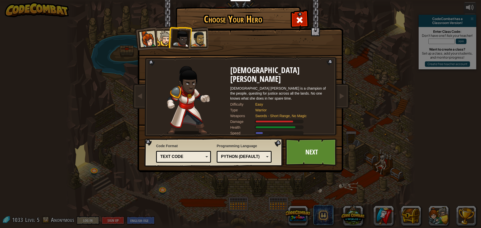
click at [160, 39] on div at bounding box center [164, 38] width 15 height 15
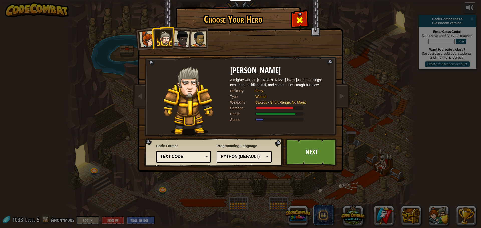
click at [304, 21] on div at bounding box center [300, 20] width 16 height 16
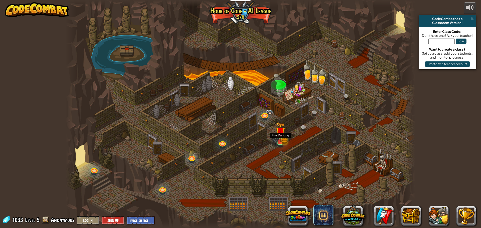
click at [280, 138] on img at bounding box center [280, 132] width 9 height 21
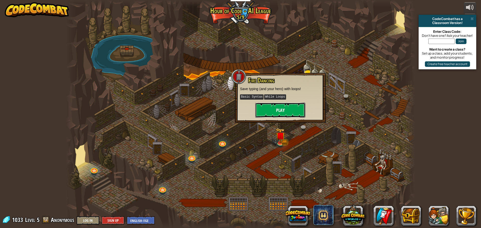
click at [277, 110] on button "Play" at bounding box center [280, 110] width 50 height 15
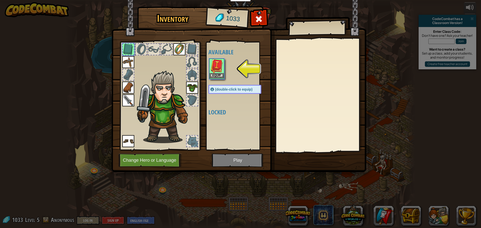
click at [219, 72] on img at bounding box center [217, 66] width 14 height 14
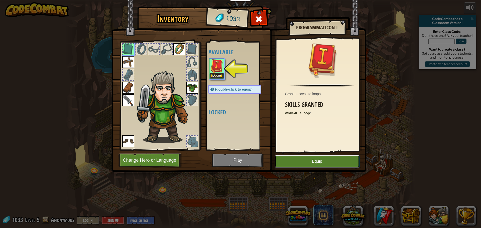
click at [303, 160] on button "Equip" at bounding box center [317, 161] width 85 height 13
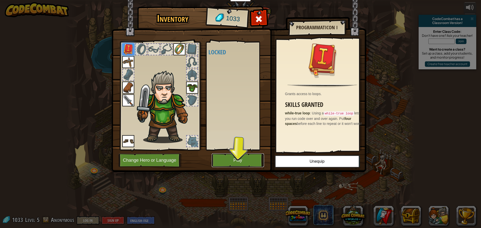
click at [246, 160] on button "Play" at bounding box center [238, 161] width 52 height 14
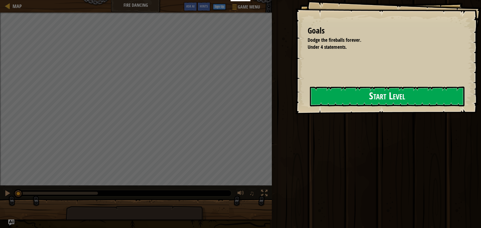
click at [341, 100] on button "Start Level" at bounding box center [387, 97] width 155 height 20
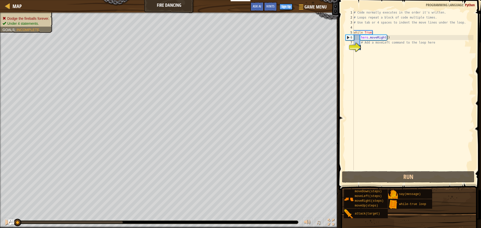
click at [377, 54] on div "# Code normally executes in the order it's written. # Loops repeat a block of c…" at bounding box center [413, 95] width 121 height 170
